Goal: Task Accomplishment & Management: Manage account settings

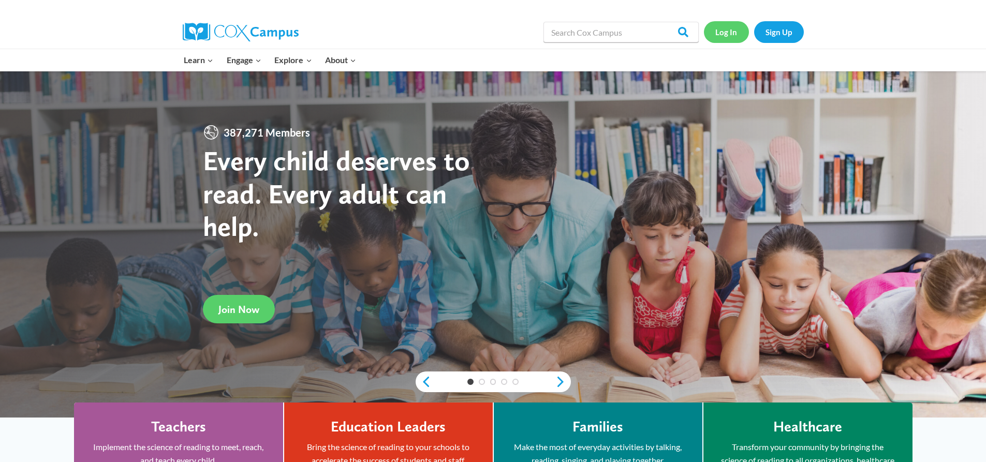
click at [728, 34] on link "Log In" at bounding box center [726, 31] width 45 height 21
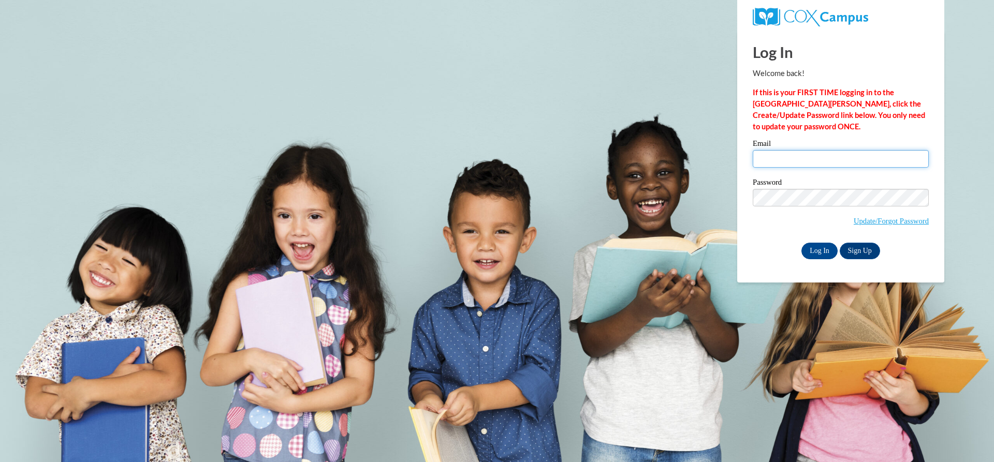
click at [772, 162] on input "Email" at bounding box center [840, 159] width 176 height 18
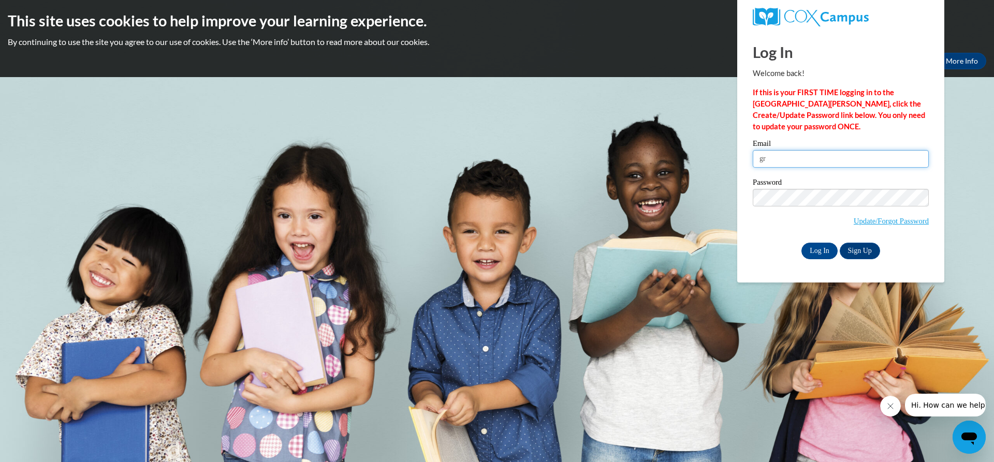
type input "grahamtonia@yahoo.com"
click at [809, 246] on input "Log In" at bounding box center [819, 251] width 36 height 17
click at [908, 221] on link "Update/Forgot Password" at bounding box center [890, 221] width 75 height 8
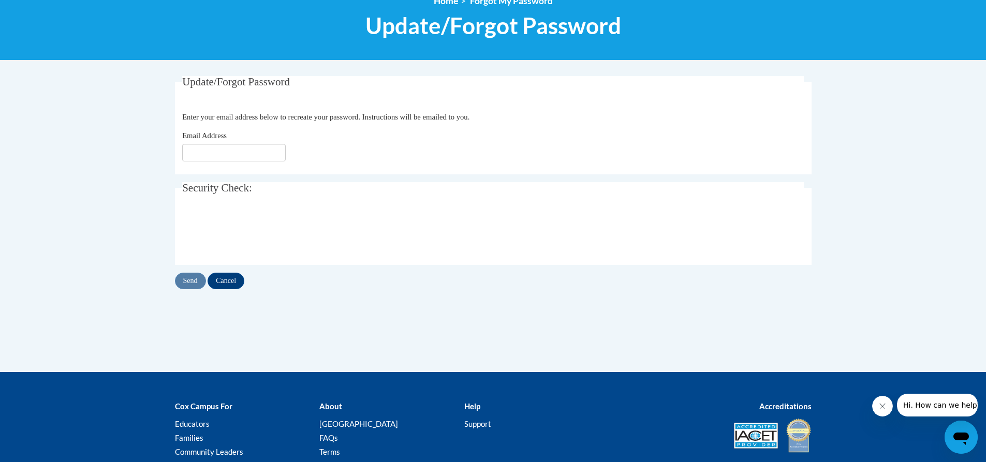
scroll to position [68, 0]
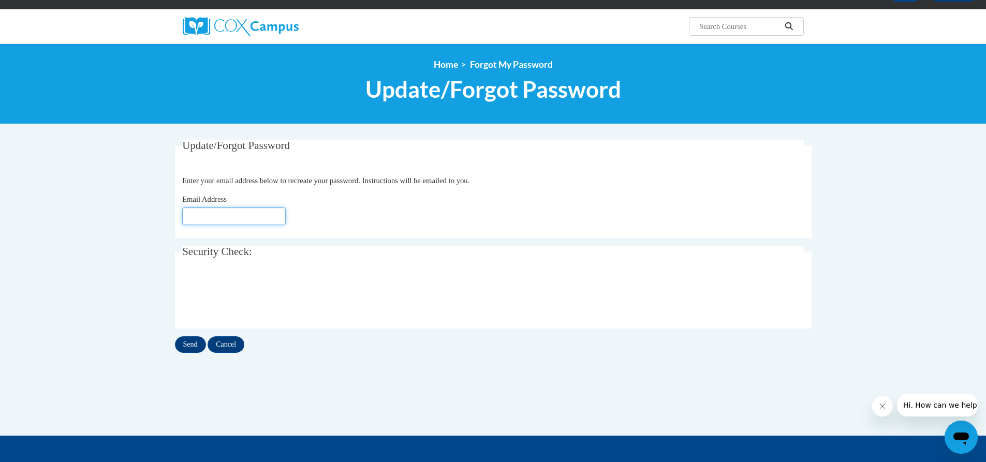
click at [242, 218] on input "Email Address" at bounding box center [233, 217] width 103 height 18
type input "grahamtonia@yahoo.com"
click at [183, 344] on input "Send" at bounding box center [190, 344] width 31 height 17
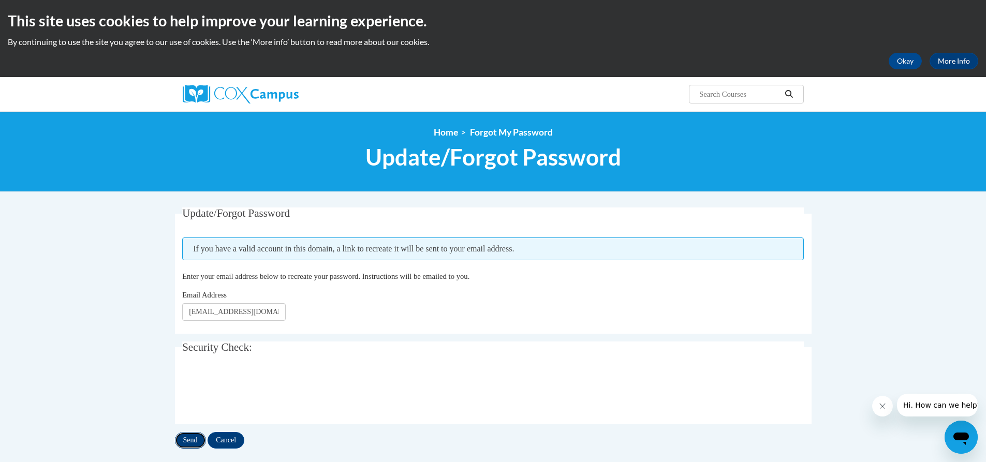
click at [185, 440] on input "Send" at bounding box center [190, 440] width 31 height 17
click at [191, 439] on input "Send" at bounding box center [190, 440] width 31 height 17
click at [231, 94] on img at bounding box center [241, 94] width 116 height 19
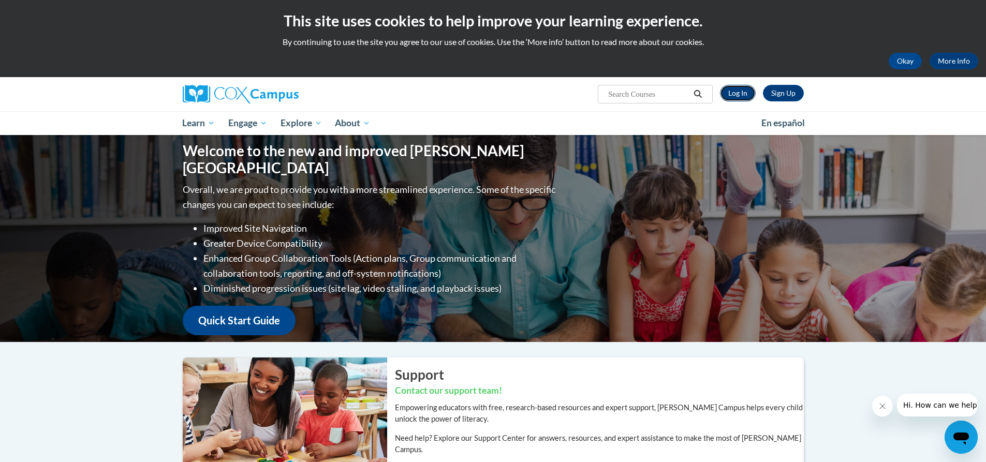
click at [735, 93] on link "Log In" at bounding box center [738, 93] width 36 height 17
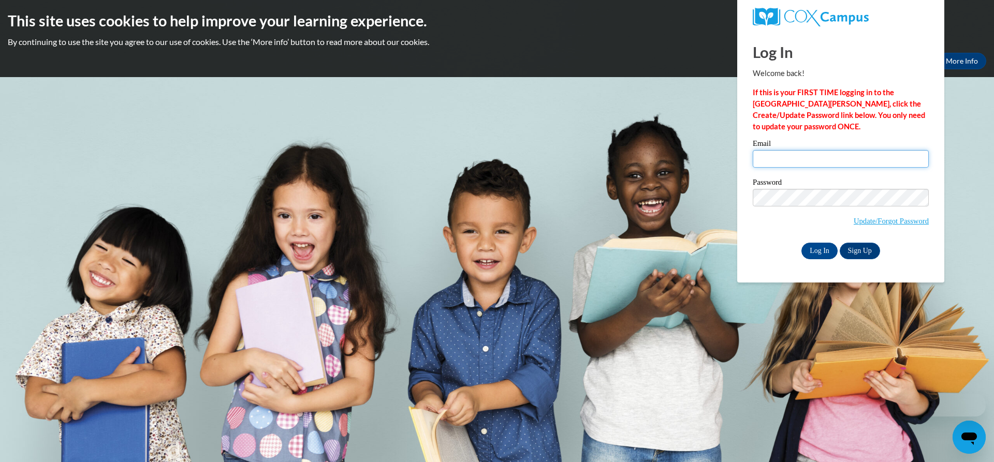
drag, startPoint x: 764, startPoint y: 157, endPoint x: 740, endPoint y: 162, distance: 24.0
click at [761, 155] on input "Email" at bounding box center [840, 159] width 176 height 18
type input "[PERSON_NAME][EMAIL_ADDRESS][DOMAIN_NAME]"
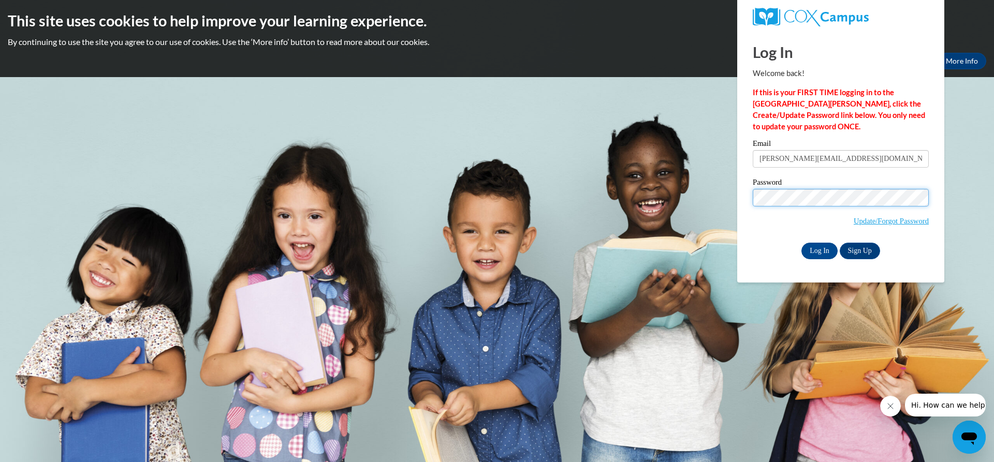
click at [707, 188] on body "This site uses cookies to help improve your learning experience. By continuing …" at bounding box center [497, 231] width 994 height 462
drag, startPoint x: 748, startPoint y: 248, endPoint x: 754, endPoint y: 244, distance: 7.9
click at [749, 246] on div "Please enter your email! Please enter your password! Email tonia.graham61@yahoo…" at bounding box center [840, 199] width 191 height 119
click at [817, 246] on input "Log In" at bounding box center [819, 251] width 36 height 17
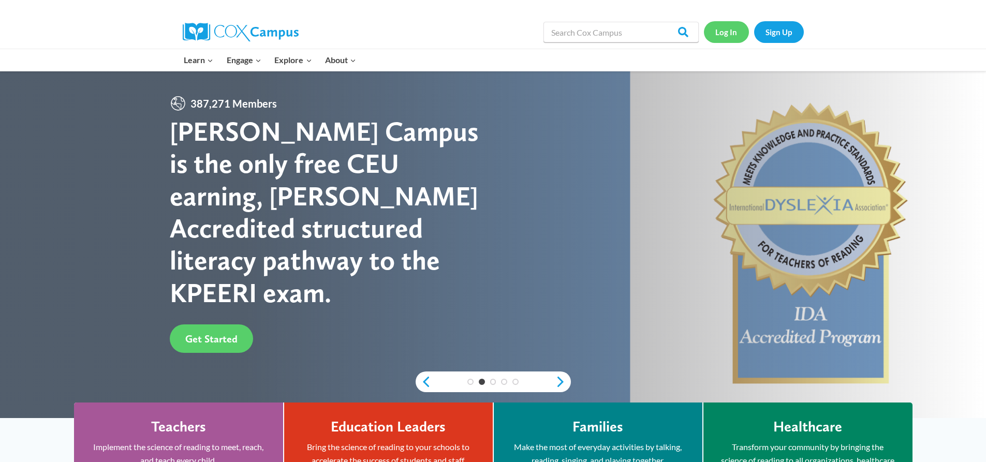
click at [722, 26] on link "Log In" at bounding box center [726, 31] width 45 height 21
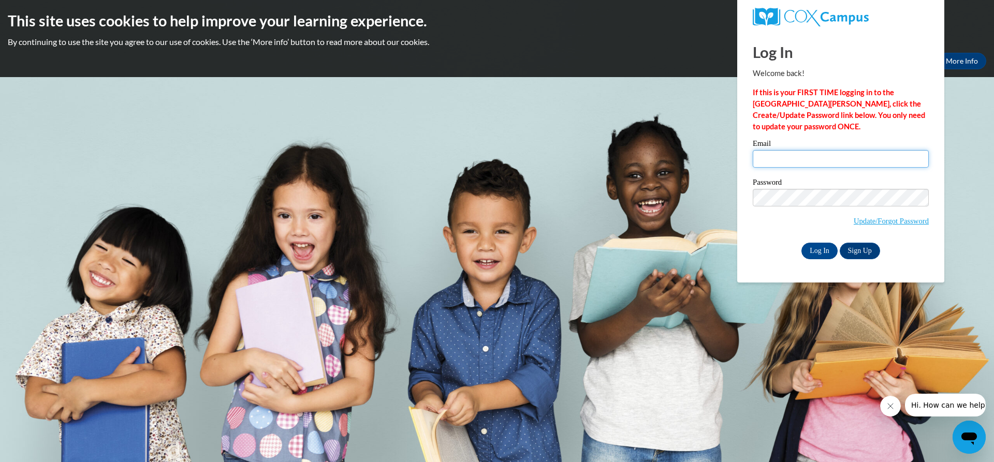
click at [806, 163] on input "Email" at bounding box center [840, 159] width 176 height 18
type input "[PERSON_NAME][EMAIL_ADDRESS][DOMAIN_NAME]"
click at [773, 246] on div "Log In Sign Up" at bounding box center [840, 251] width 176 height 17
click at [804, 250] on input "Log In" at bounding box center [819, 251] width 36 height 17
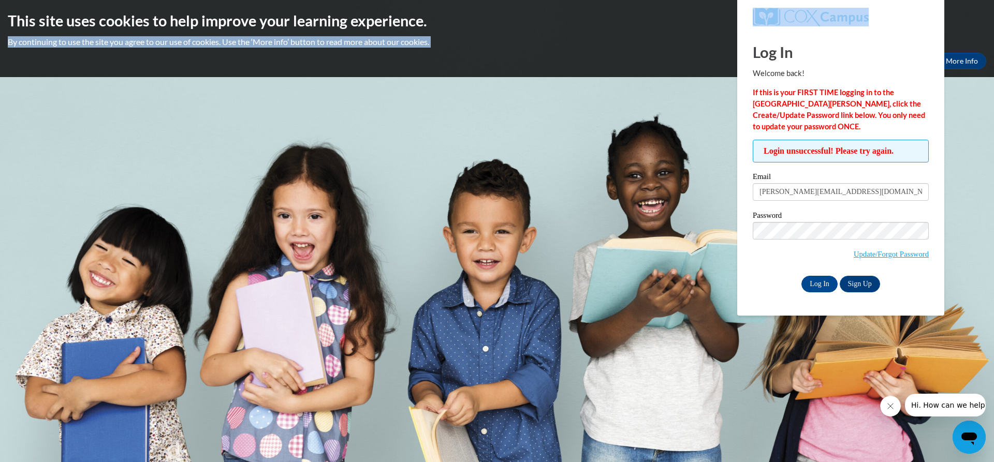
drag, startPoint x: 960, startPoint y: 131, endPoint x: 547, endPoint y: -6, distance: 435.1
click at [547, 0] on html "This site uses cookies to help improve your learning experience. By continuing …" at bounding box center [497, 231] width 994 height 462
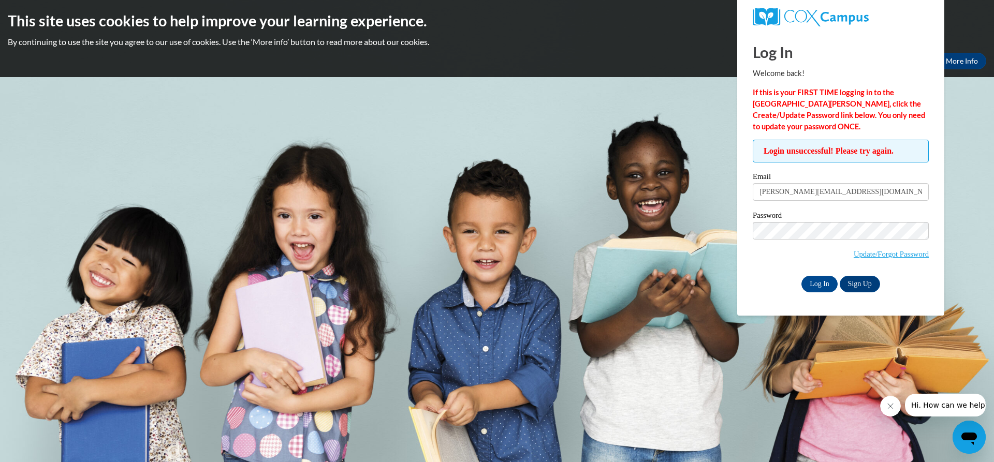
click at [822, 57] on h1 "Log In" at bounding box center [840, 51] width 176 height 21
click at [217, 48] on div "This site uses cookies to help improve your learning experience. By continuing …" at bounding box center [497, 38] width 994 height 77
click at [975, 57] on link "More Info" at bounding box center [961, 61] width 49 height 17
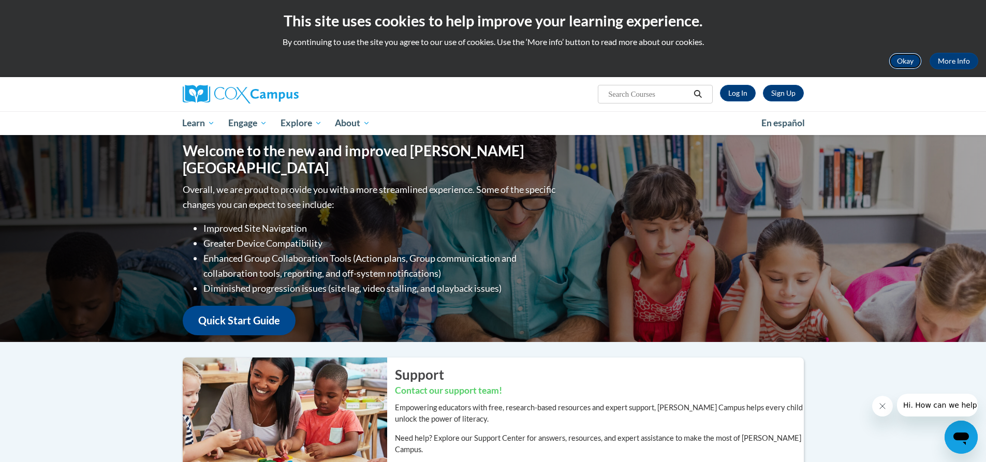
click at [902, 53] on button "Okay" at bounding box center [904, 61] width 33 height 17
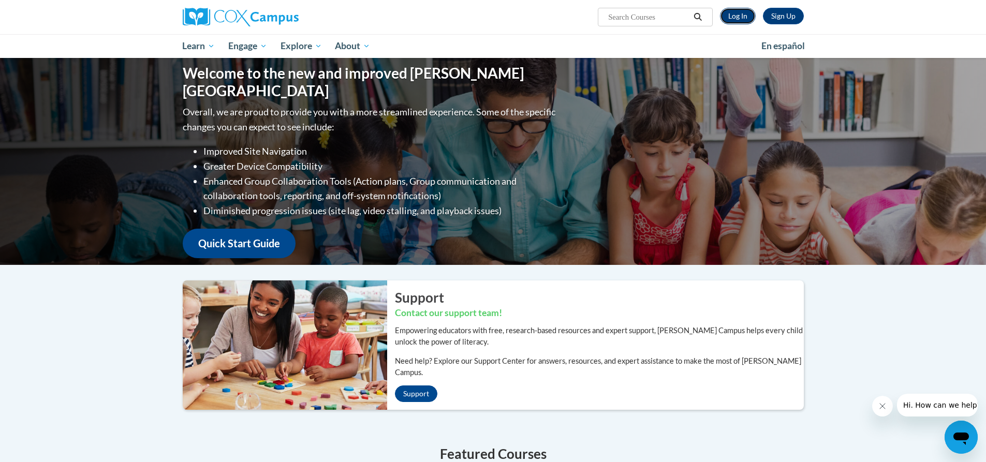
click at [731, 10] on link "Log In" at bounding box center [738, 16] width 36 height 17
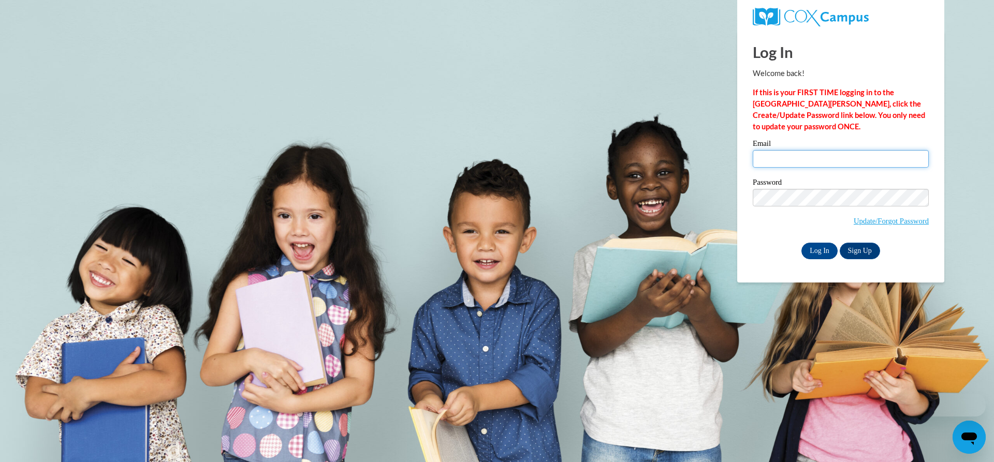
click at [777, 166] on input "Email" at bounding box center [840, 159] width 176 height 18
type input "[PERSON_NAME][EMAIL_ADDRESS][DOMAIN_NAME]"
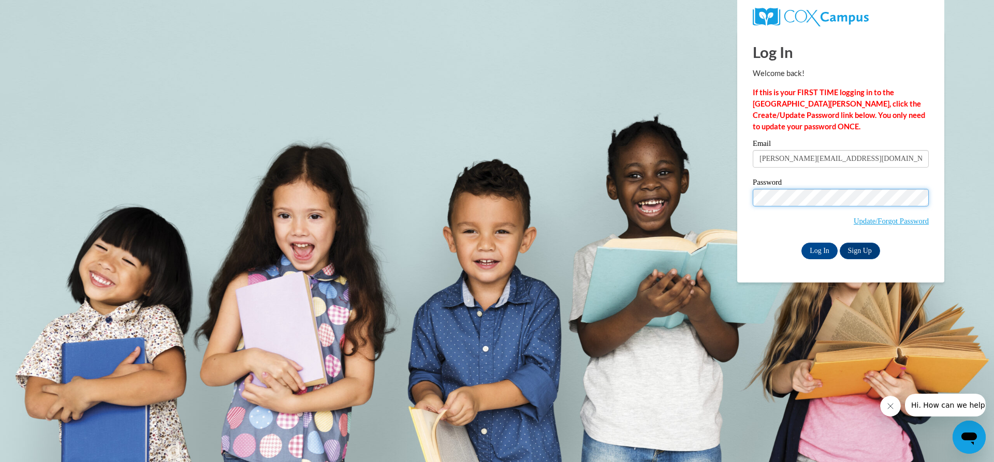
click at [452, 117] on body "Log In Welcome back! If this is your FIRST TIME logging in to the [GEOGRAPHIC_D…" at bounding box center [497, 231] width 994 height 462
click at [801, 243] on input "Log In" at bounding box center [819, 251] width 36 height 17
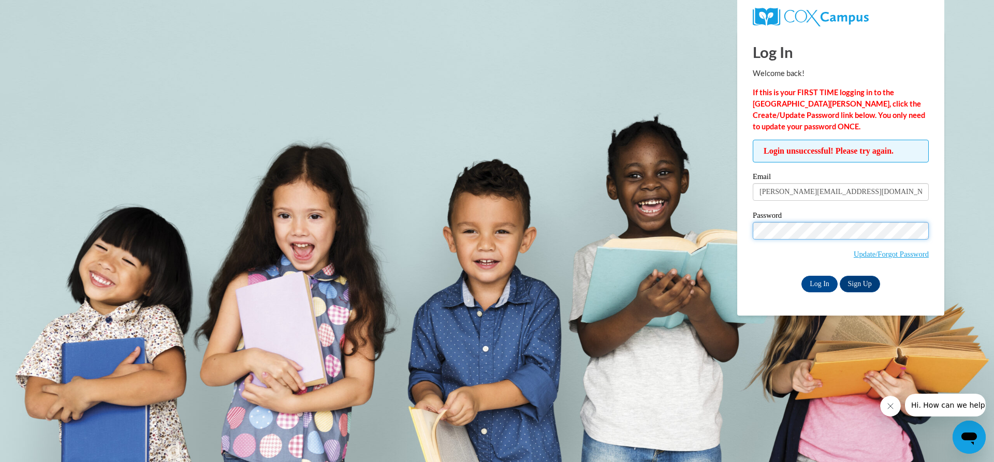
click at [801, 276] on input "Log In" at bounding box center [819, 284] width 36 height 17
click at [914, 250] on link "Update/Forgot Password" at bounding box center [890, 254] width 75 height 8
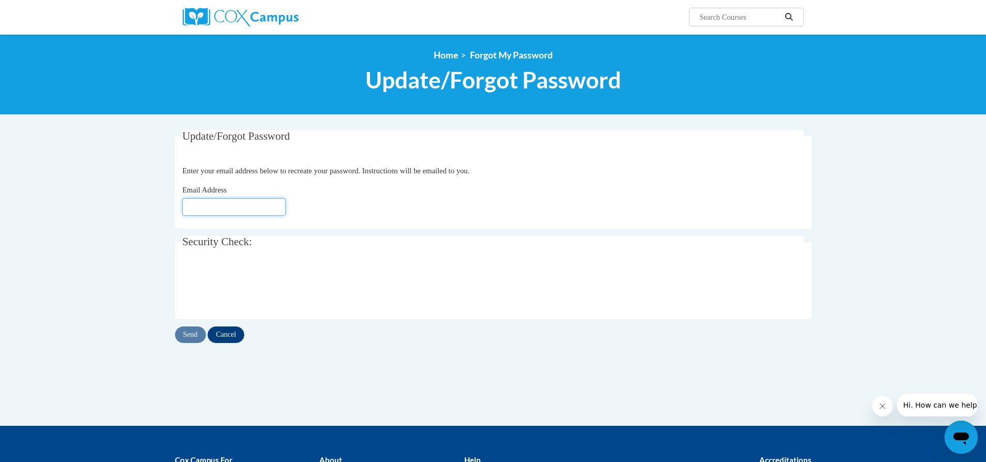
click at [257, 199] on input "Email Address" at bounding box center [233, 207] width 103 height 18
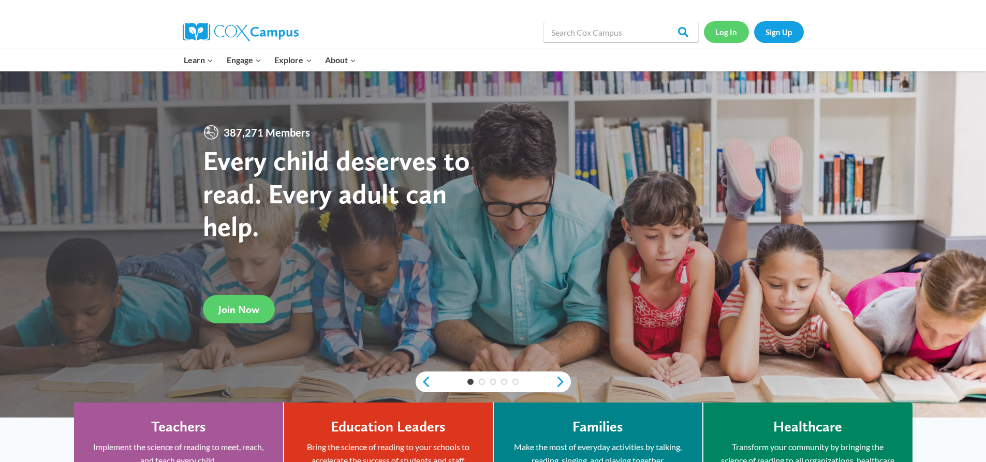
click at [727, 26] on link "Log In" at bounding box center [726, 31] width 45 height 21
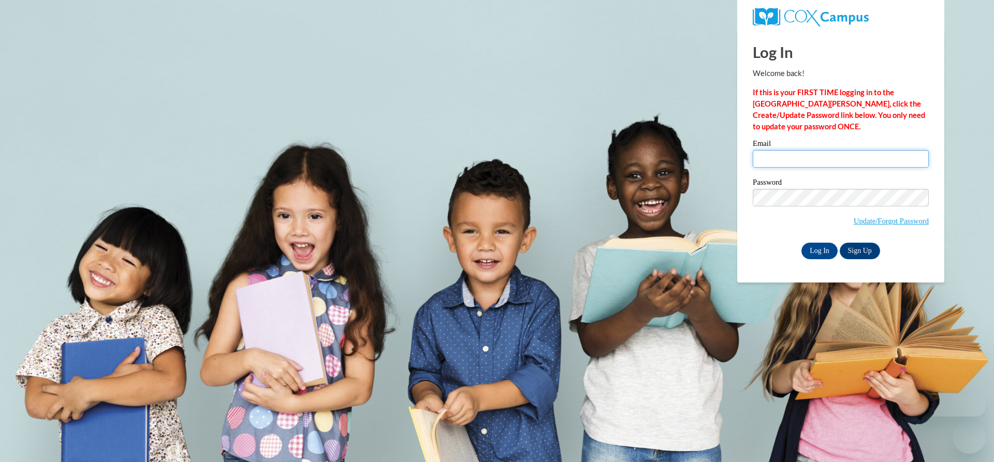
drag, startPoint x: 0, startPoint y: 0, endPoint x: 793, endPoint y: 165, distance: 809.6
click at [793, 165] on input "Email" at bounding box center [840, 159] width 176 height 18
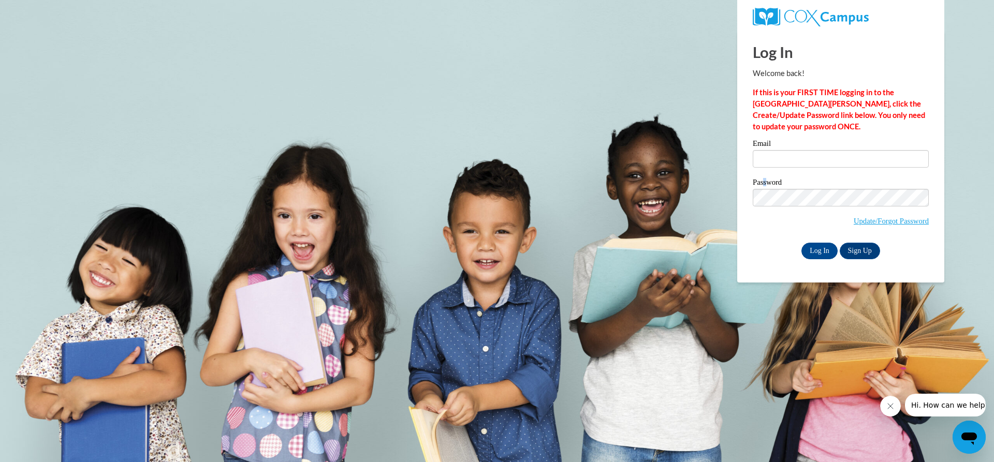
click at [765, 182] on label "Password" at bounding box center [840, 184] width 176 height 10
click at [865, 217] on link "Update/Forgot Password" at bounding box center [890, 221] width 75 height 8
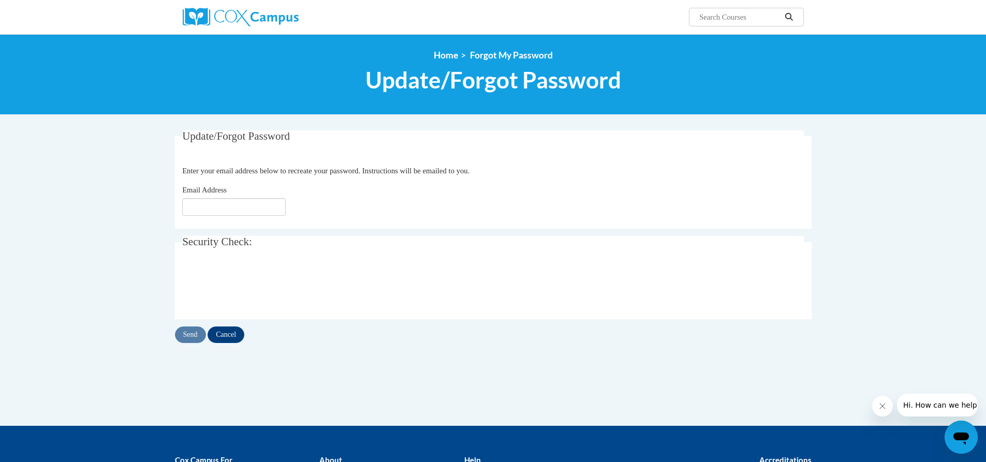
click at [221, 196] on label "Email Address" at bounding box center [212, 189] width 60 height 11
click at [221, 198] on input "Email Address" at bounding box center [233, 207] width 103 height 18
click at [221, 201] on input "Email Address" at bounding box center [233, 207] width 103 height 18
type input "[EMAIL_ADDRESS][DOMAIN_NAME]"
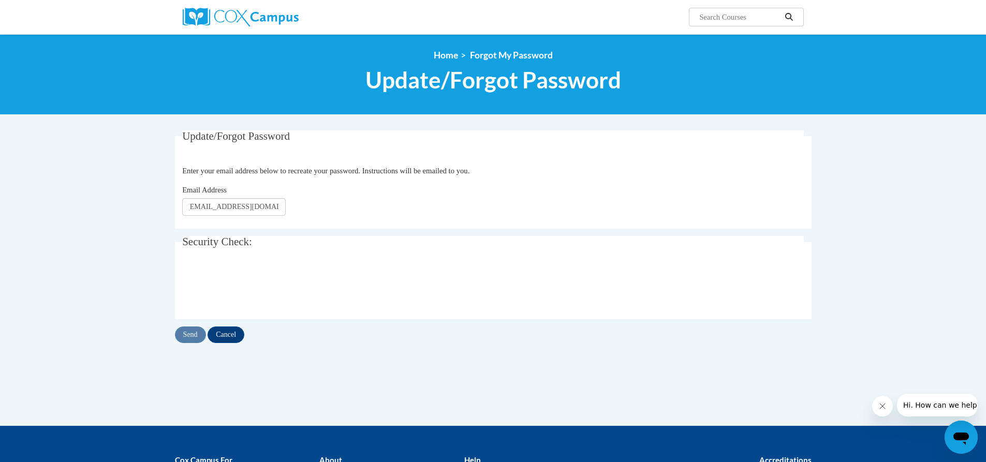
scroll to position [0, 0]
click at [188, 340] on input "Send" at bounding box center [190, 335] width 31 height 17
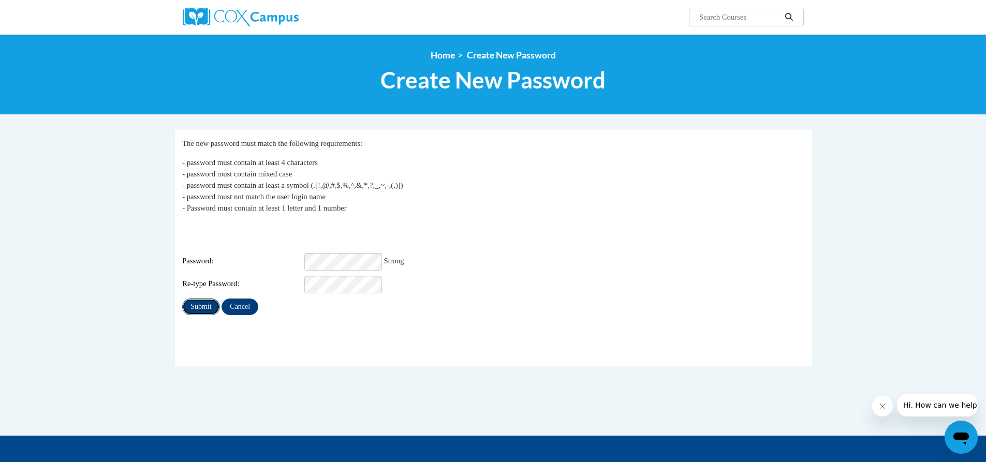
click at [191, 299] on input "Submit" at bounding box center [200, 307] width 37 height 17
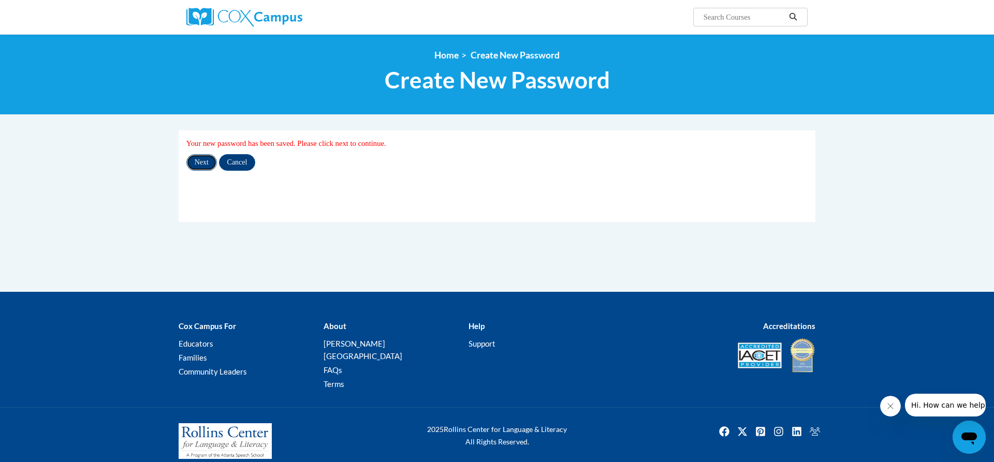
click at [215, 159] on input "Next" at bounding box center [201, 162] width 31 height 17
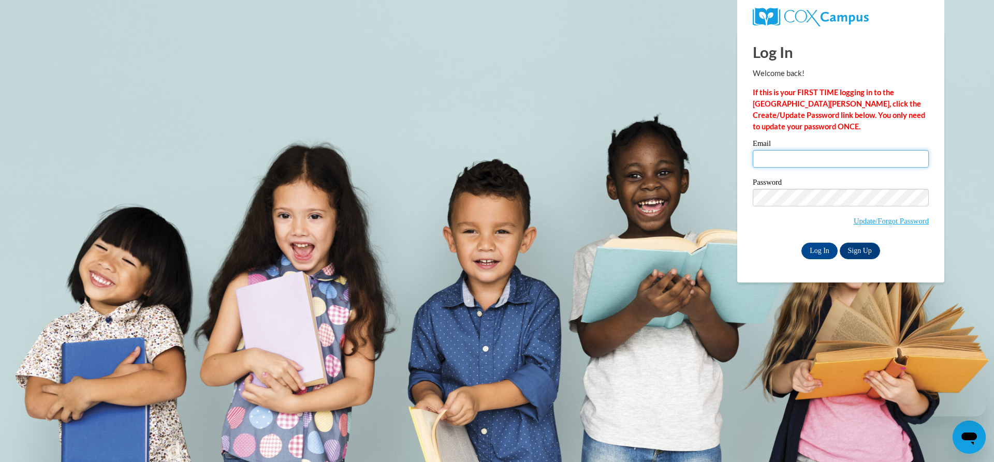
type input "tonia.graham61@yahoo.com"
click at [829, 155] on input "tonia.graham61@yahoo.com" at bounding box center [840, 159] width 176 height 18
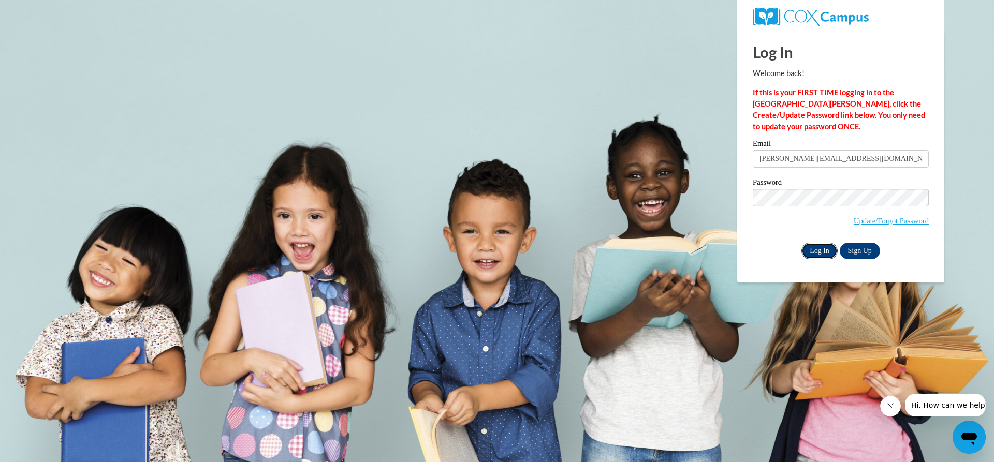
click at [816, 245] on input "Log In" at bounding box center [819, 251] width 36 height 17
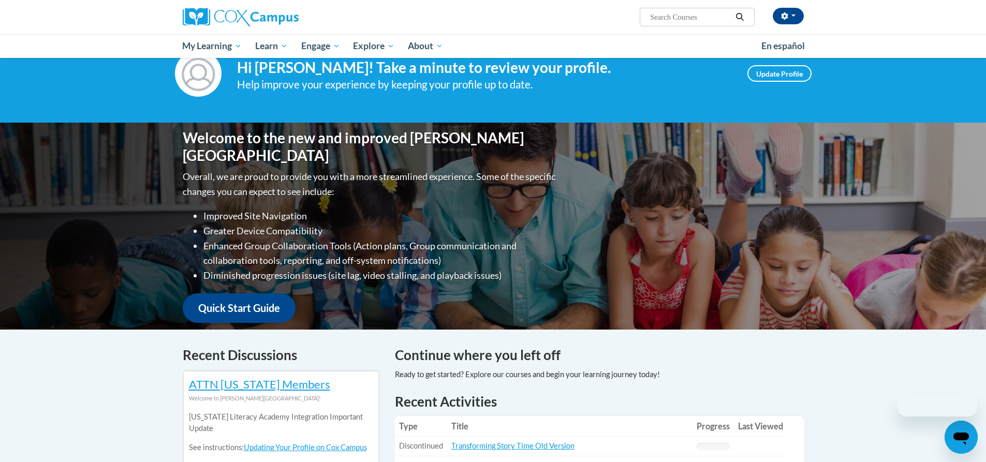
scroll to position [52, 0]
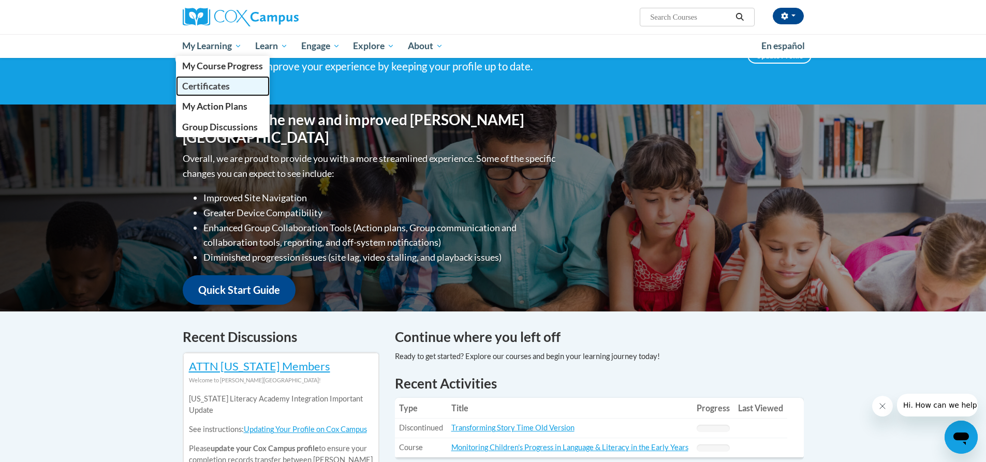
click at [206, 85] on span "Certificates" at bounding box center [206, 86] width 48 height 11
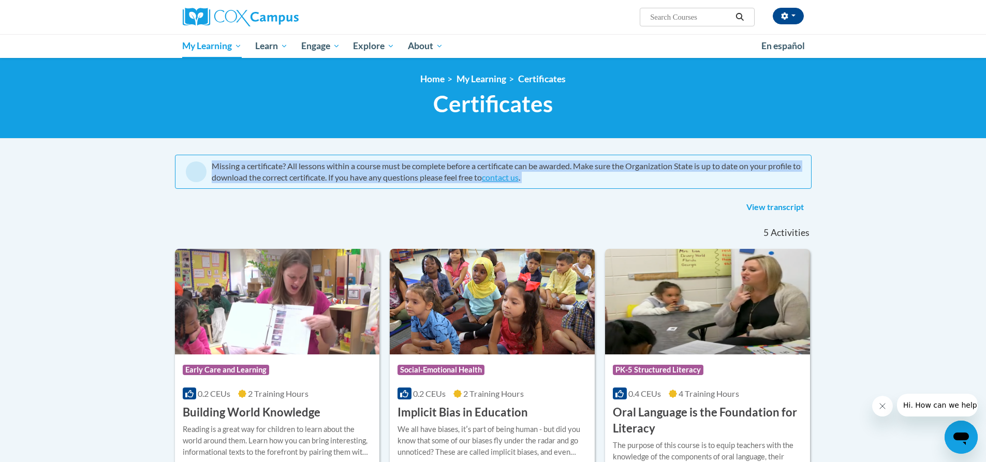
drag, startPoint x: 209, startPoint y: 161, endPoint x: 614, endPoint y: 182, distance: 406.2
click at [623, 187] on div "Missing a certificate? All lessons within a course must be complete before a ce…" at bounding box center [493, 172] width 636 height 34
click at [767, 211] on link "View transcript" at bounding box center [774, 207] width 73 height 17
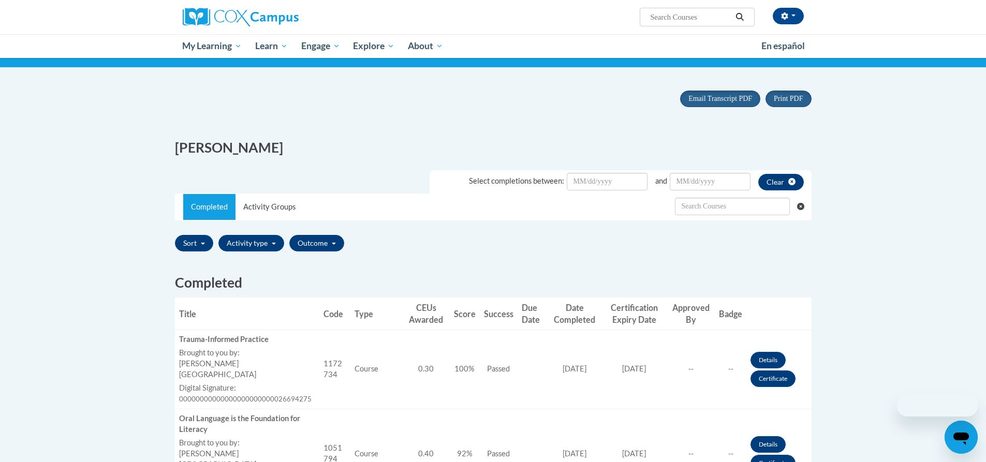
scroll to position [103, 0]
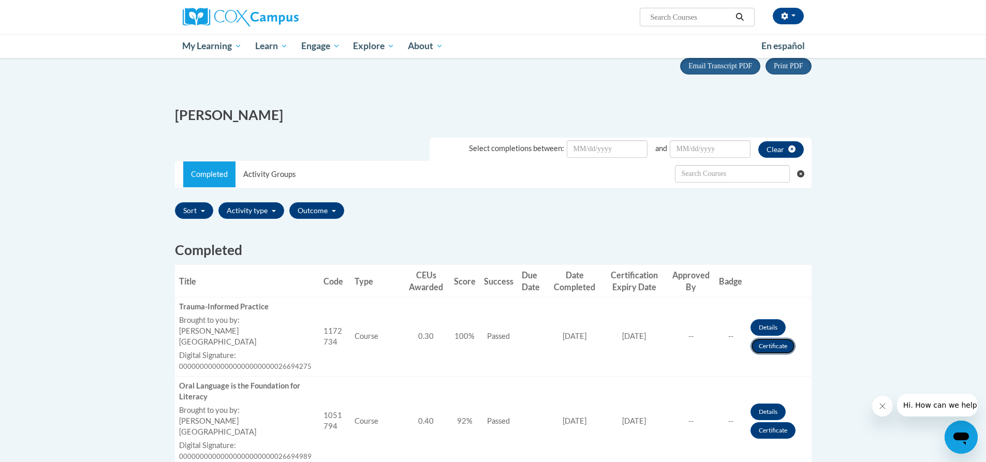
click at [775, 344] on link "Certificate" at bounding box center [772, 346] width 45 height 17
click at [801, 63] on link "Portrait" at bounding box center [807, 69] width 82 height 14
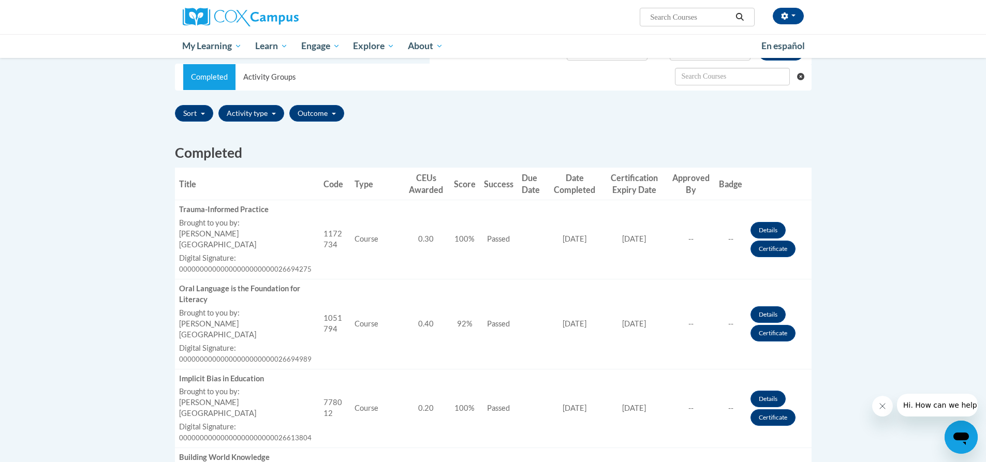
scroll to position [207, 0]
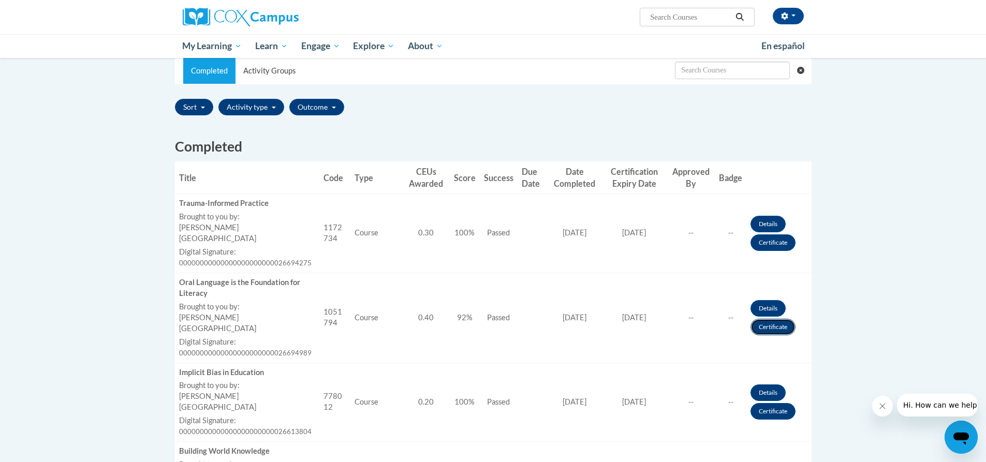
click at [781, 319] on link "Certificate" at bounding box center [772, 327] width 45 height 17
